Goal: Transaction & Acquisition: Obtain resource

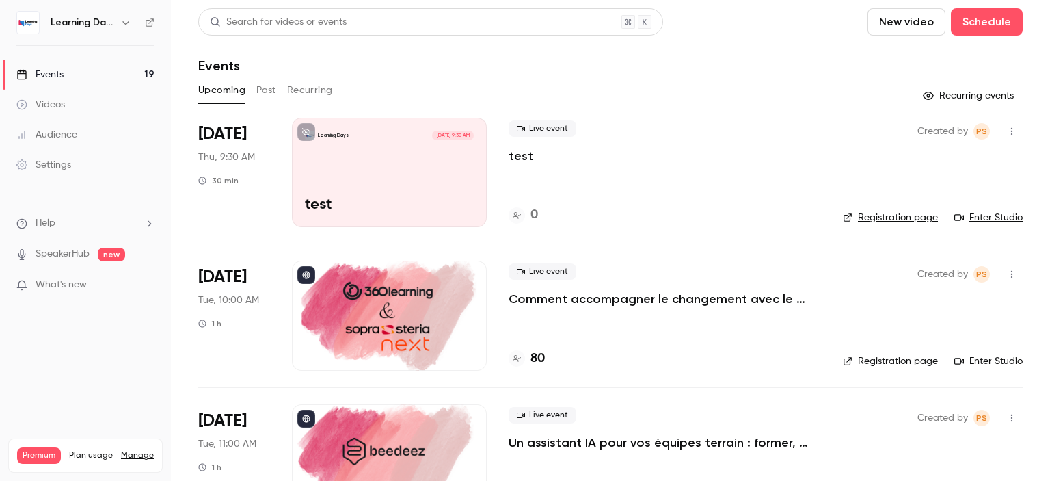
click at [390, 182] on div "Learning Days [DATE] 9:30 AM test" at bounding box center [389, 172] width 195 height 109
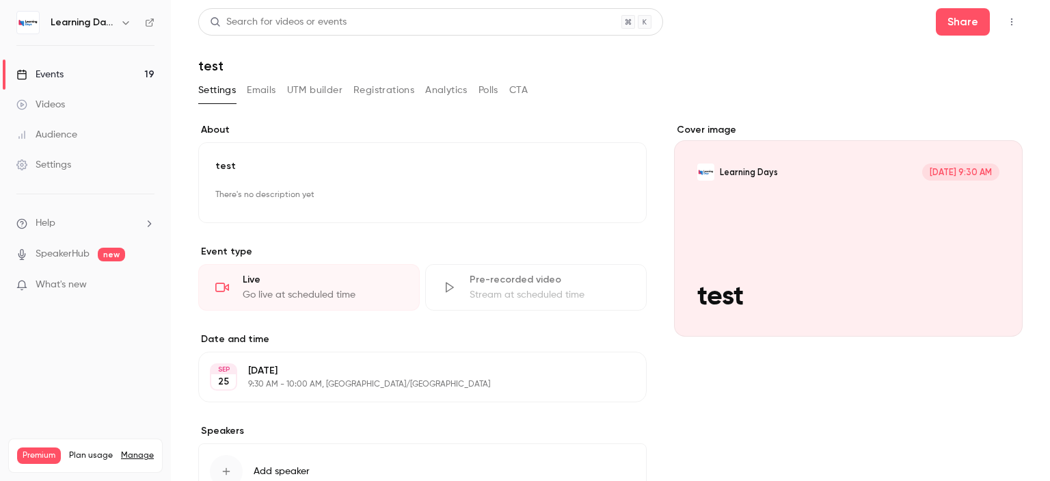
scroll to position [102, 0]
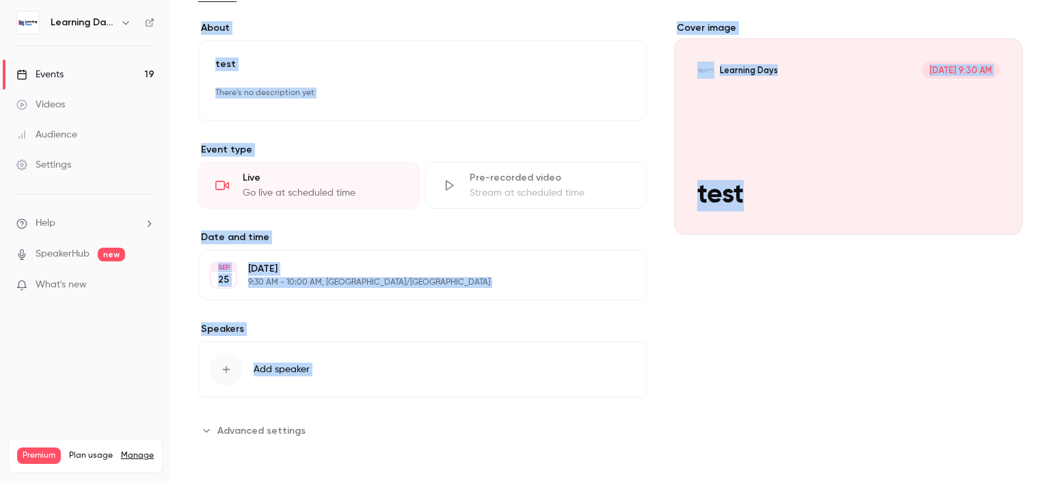
drag, startPoint x: 1049, startPoint y: 106, endPoint x: 1049, endPoint y: 239, distance: 132.6
click at [1049, 239] on main "**********" at bounding box center [610, 240] width 879 height 481
click at [709, 275] on div "Cover image Learning Days [DATE] 9:30 AM test" at bounding box center [848, 231] width 349 height 420
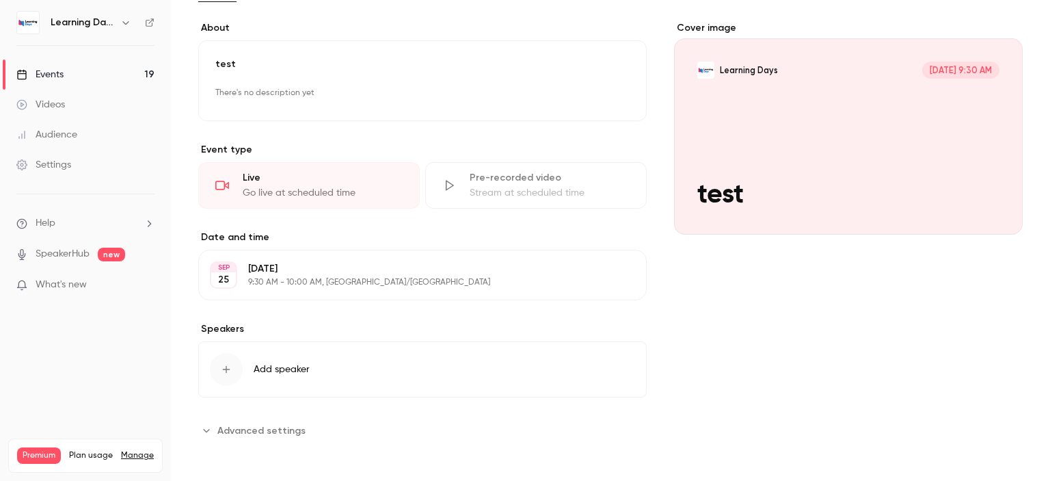
drag, startPoint x: 306, startPoint y: 433, endPoint x: 1049, endPoint y: 195, distance: 780.2
click at [1049, 195] on main "**********" at bounding box center [610, 240] width 879 height 481
drag, startPoint x: 1049, startPoint y: 195, endPoint x: 1039, endPoint y: 267, distance: 72.5
click at [1039, 267] on main "**********" at bounding box center [610, 240] width 879 height 481
click at [293, 429] on span "Advanced settings" at bounding box center [261, 430] width 88 height 14
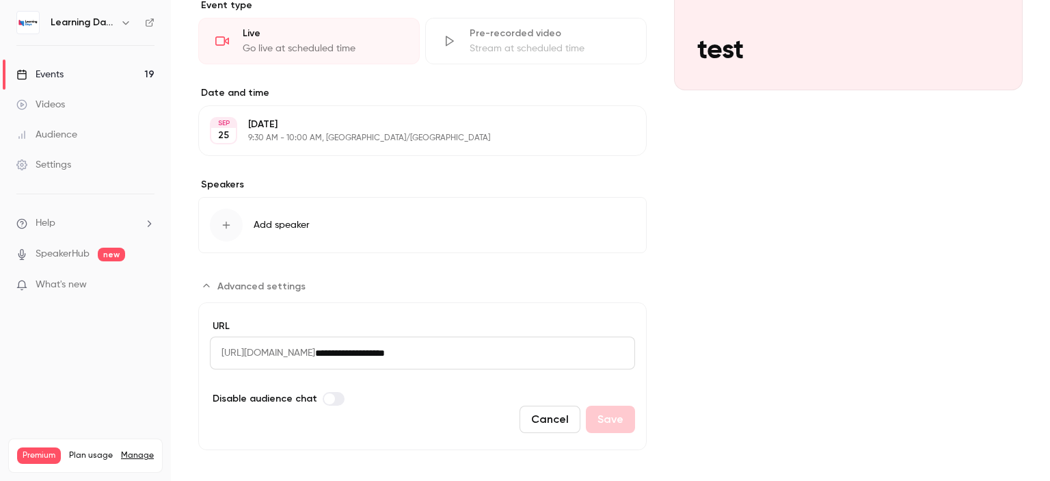
scroll to position [254, 0]
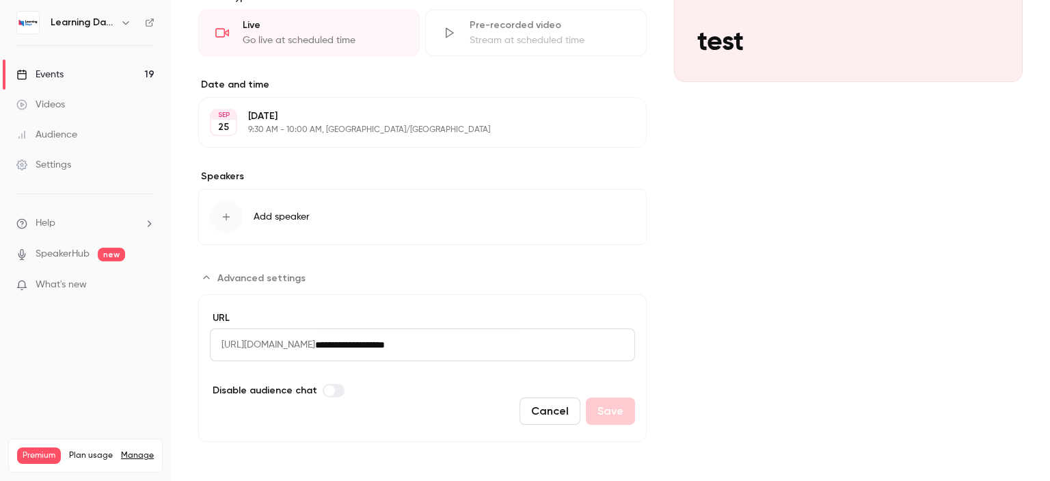
drag, startPoint x: 1049, startPoint y: 180, endPoint x: 1049, endPoint y: 308, distance: 128.5
click at [1049, 308] on main "**********" at bounding box center [610, 240] width 879 height 481
drag, startPoint x: 523, startPoint y: 345, endPoint x: 57, endPoint y: 333, distance: 466.4
click at [57, 333] on div "**********" at bounding box center [525, 240] width 1050 height 481
click at [877, 338] on div "Cover image Learning Days [DATE] 9:30 AM test" at bounding box center [848, 155] width 349 height 573
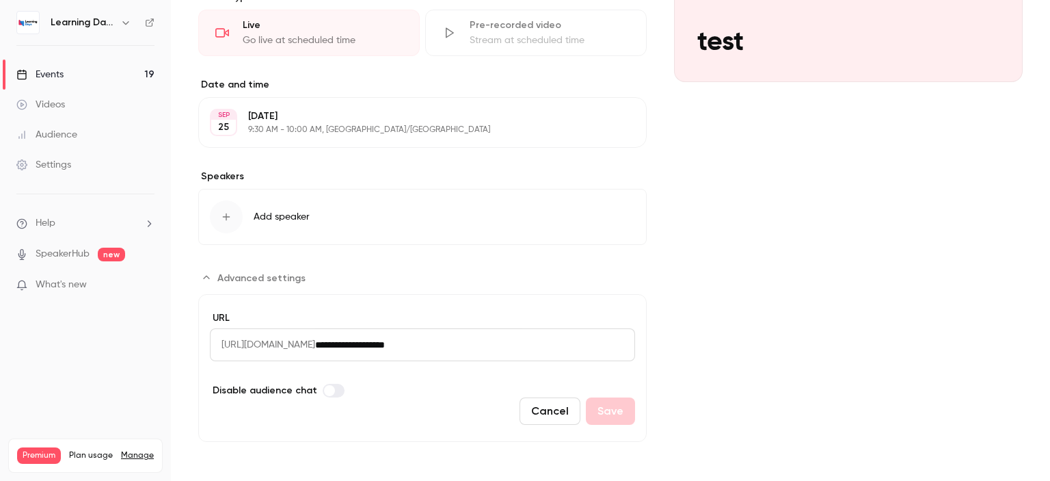
scroll to position [0, 0]
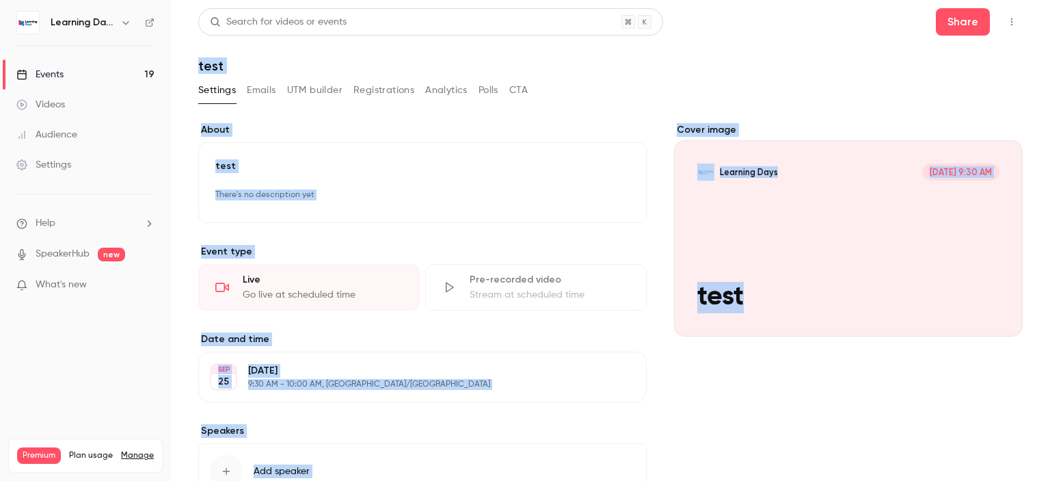
drag, startPoint x: 1049, startPoint y: 267, endPoint x: 1049, endPoint y: -55, distance: 322.6
click at [1049, 0] on html "**********" at bounding box center [525, 294] width 1050 height 588
click at [795, 53] on header "Search for videos or events Share test" at bounding box center [610, 41] width 824 height 66
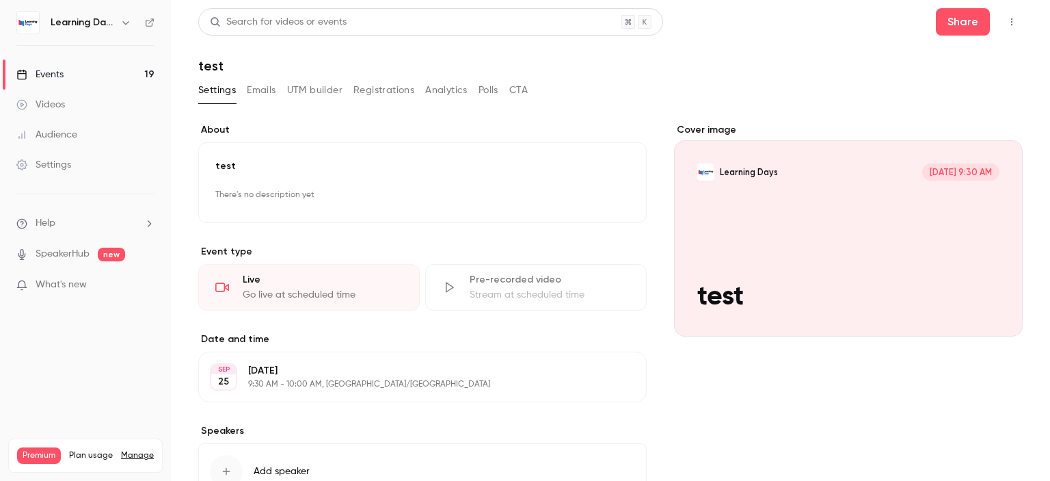
click at [85, 76] on link "Events 19" at bounding box center [85, 74] width 171 height 30
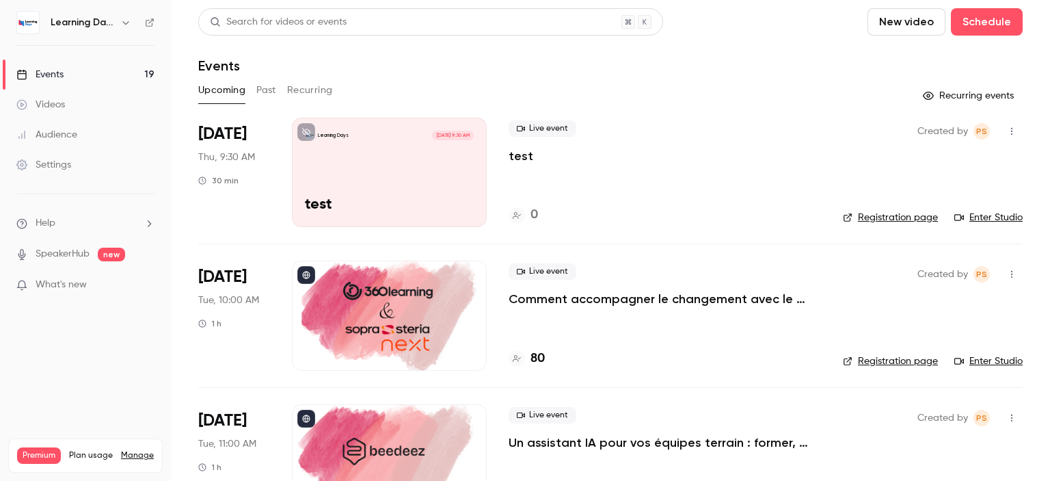
click at [430, 172] on div "Learning Days [DATE] 9:30 AM test" at bounding box center [389, 172] width 195 height 109
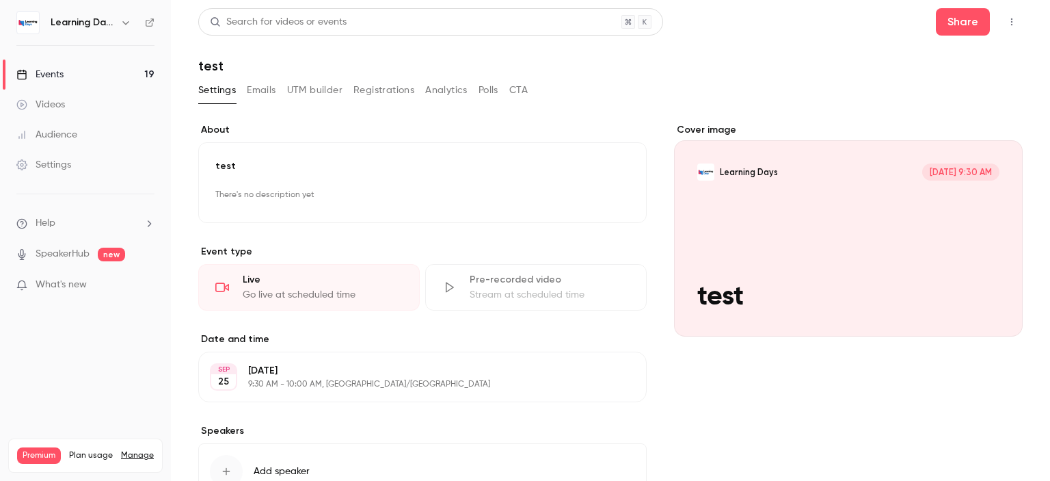
click at [267, 90] on button "Emails" at bounding box center [261, 90] width 29 height 22
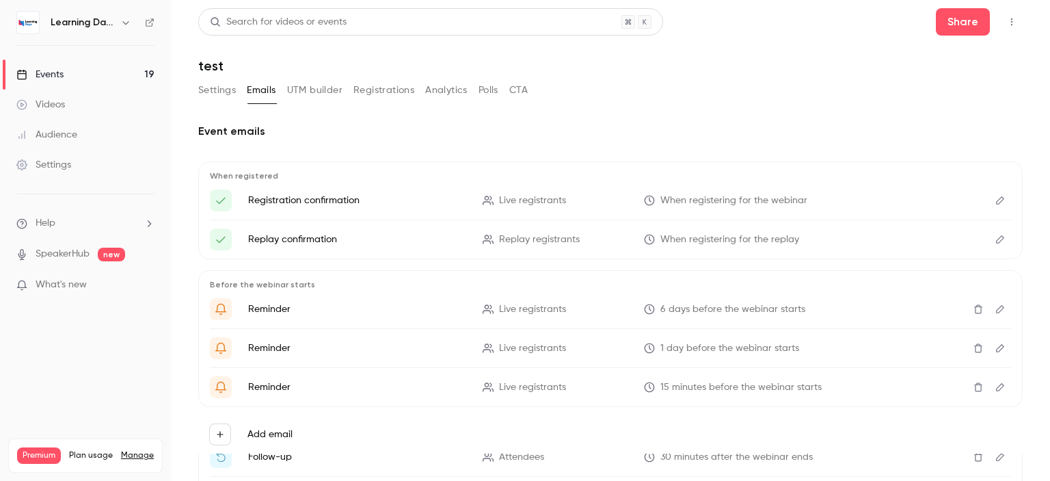
click at [450, 95] on button "Analytics" at bounding box center [446, 90] width 42 height 22
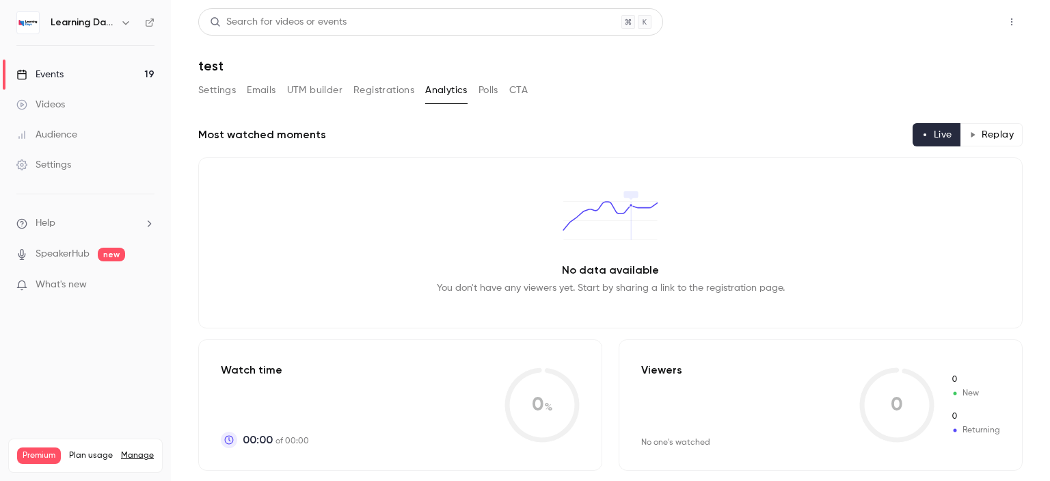
click at [948, 26] on button "Share" at bounding box center [963, 21] width 54 height 27
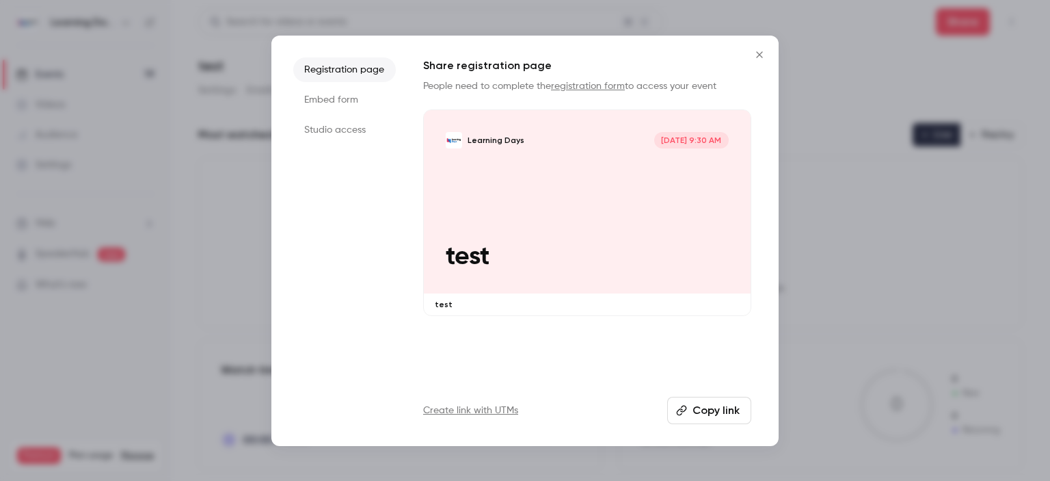
click at [347, 95] on li "Embed form" at bounding box center [344, 99] width 103 height 25
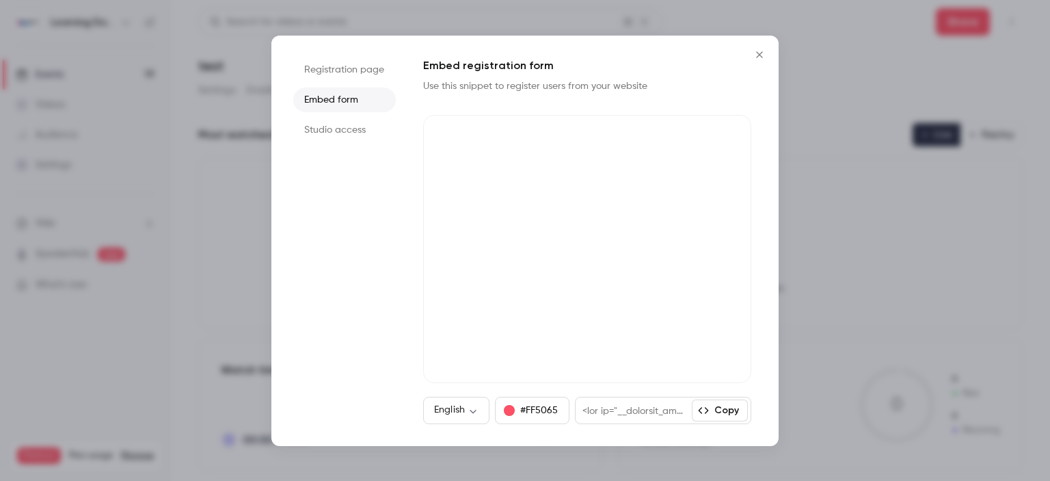
click at [347, 125] on li "Studio access" at bounding box center [344, 130] width 103 height 25
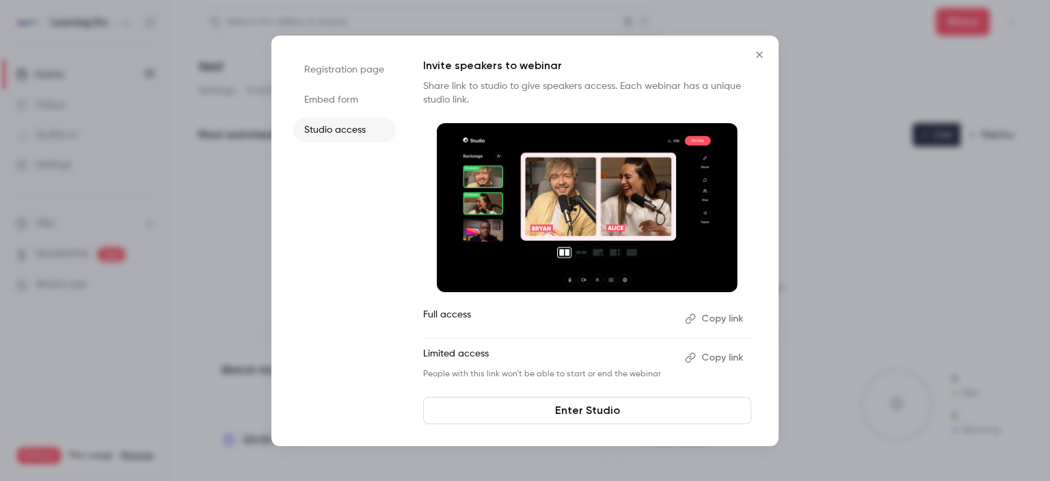
click at [345, 75] on li "Registration page" at bounding box center [344, 69] width 103 height 25
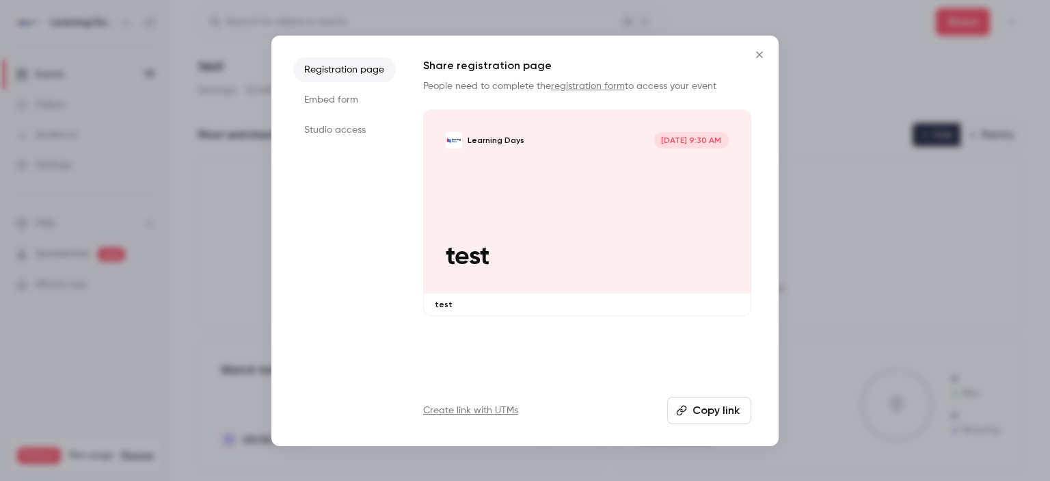
click at [332, 102] on li "Embed form" at bounding box center [344, 99] width 103 height 25
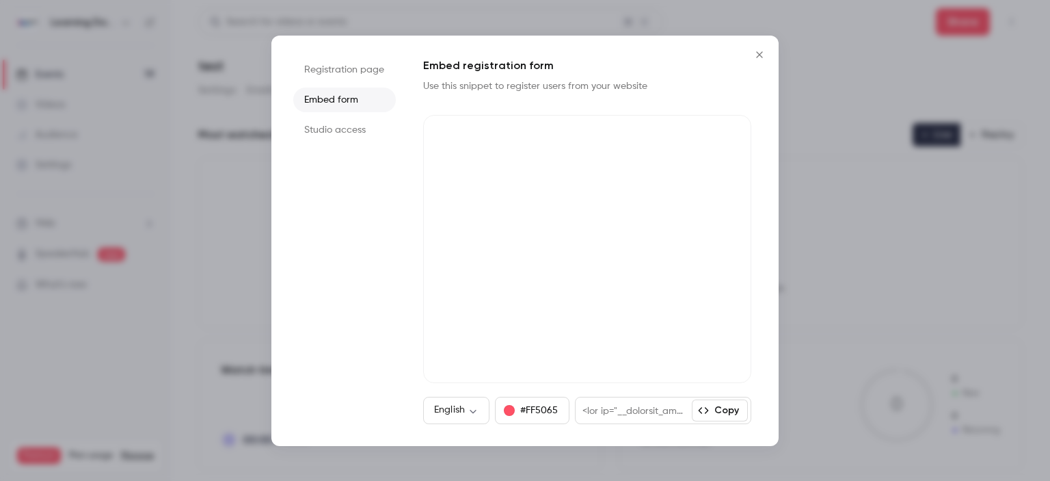
click at [349, 130] on li "Studio access" at bounding box center [344, 130] width 103 height 25
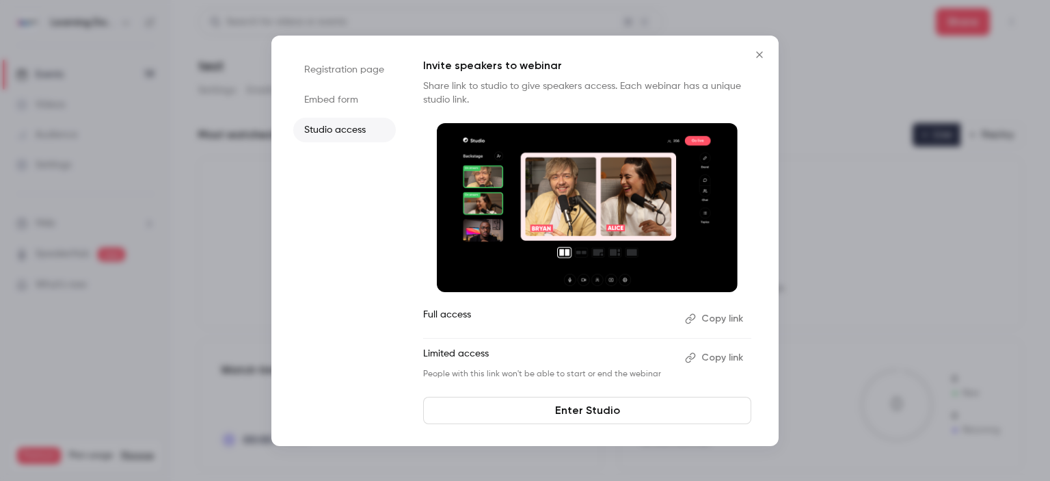
click at [729, 324] on button "Copy link" at bounding box center [715, 319] width 72 height 22
click at [758, 55] on icon "Close" at bounding box center [759, 54] width 6 height 6
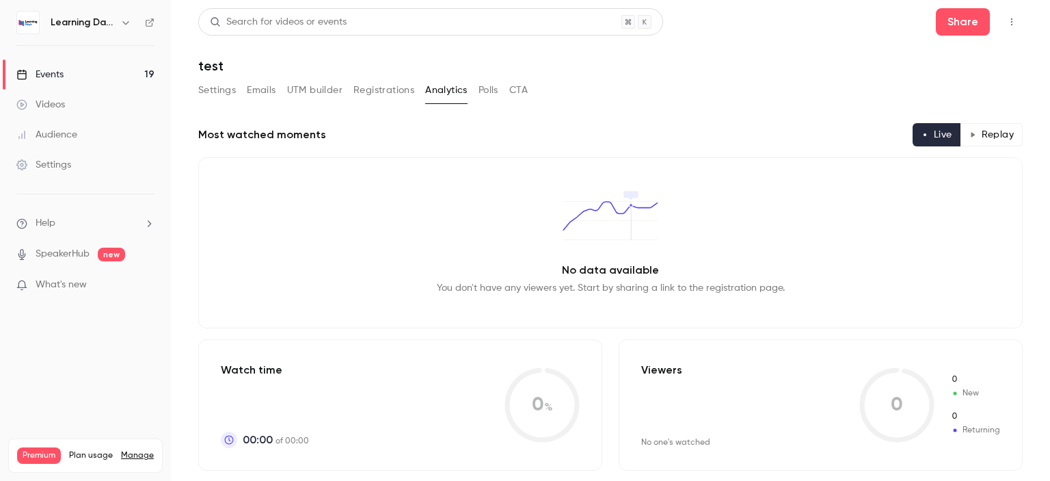
click at [95, 70] on link "Events 19" at bounding box center [85, 74] width 171 height 30
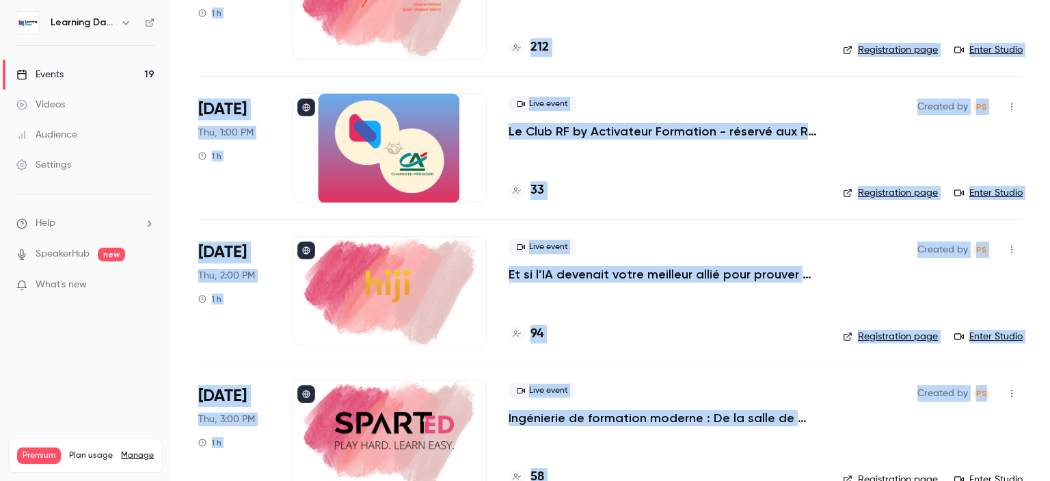
scroll to position [2343, 0]
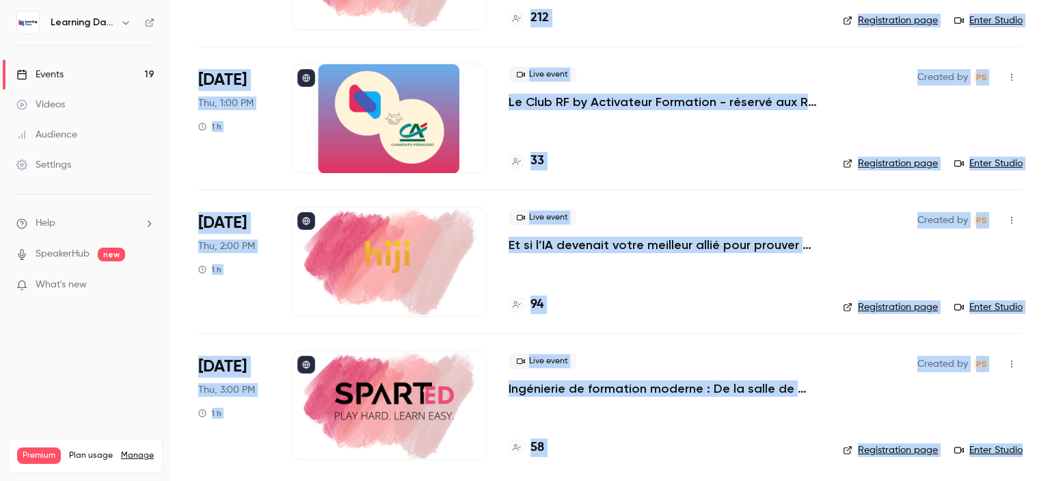
drag, startPoint x: 1049, startPoint y: 59, endPoint x: 1049, endPoint y: 478, distance: 418.3
click at [1049, 478] on main "Search for videos or events New video Schedule Events Upcoming Past Recurring R…" at bounding box center [610, 240] width 879 height 481
click at [610, 456] on div "Live event Ingénierie de formation moderne : De la salle de classe au flux de t…" at bounding box center [665, 404] width 312 height 109
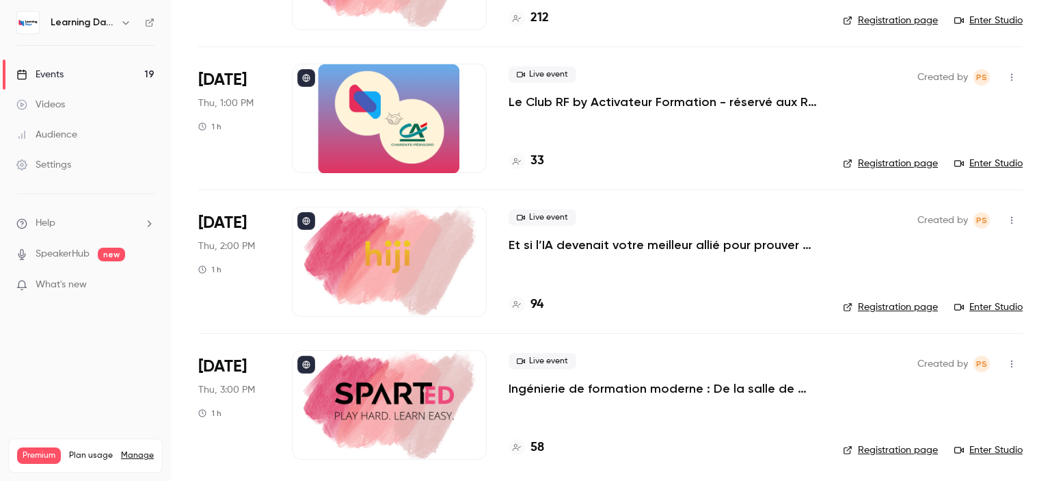
click at [541, 446] on h4 "58" at bounding box center [537, 447] width 14 height 18
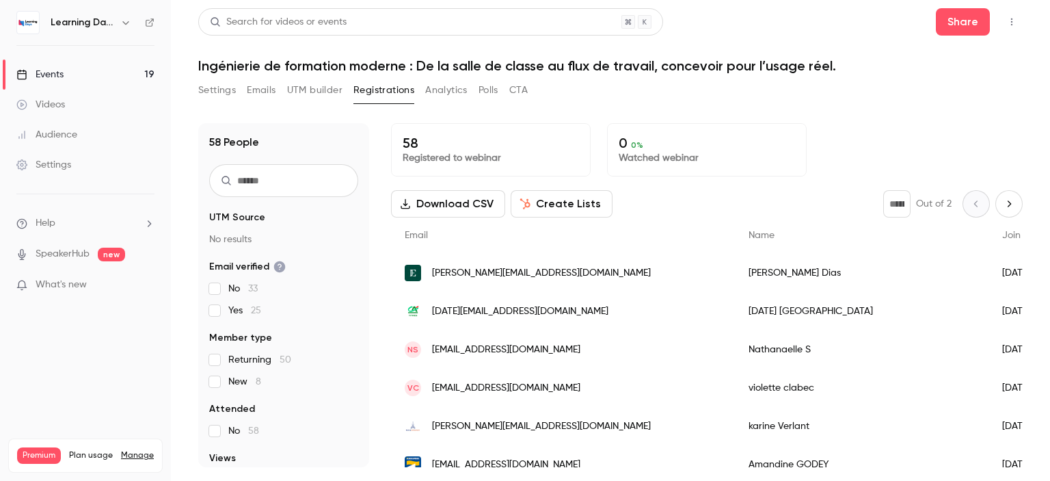
click at [444, 206] on button "Download CSV" at bounding box center [448, 203] width 114 height 27
